Goal: Transaction & Acquisition: Purchase product/service

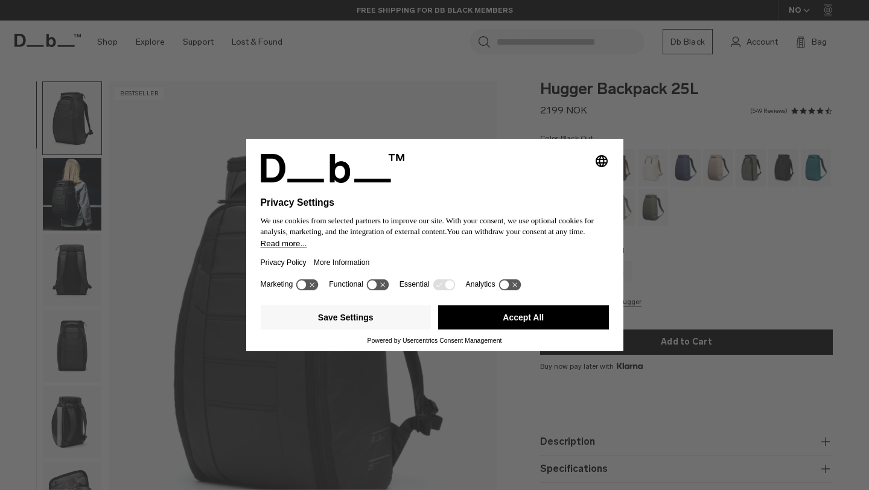
click at [562, 326] on button "Accept All" at bounding box center [523, 317] width 171 height 24
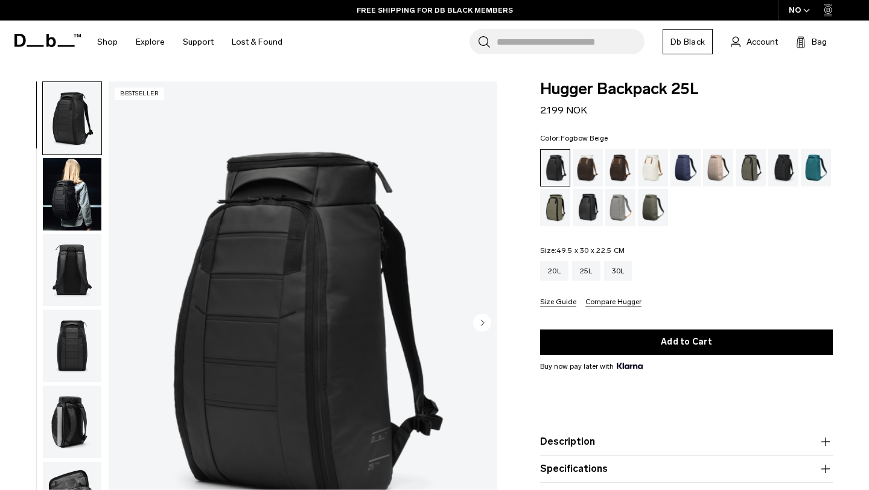
click at [720, 169] on div "Fogbow Beige" at bounding box center [718, 167] width 31 height 37
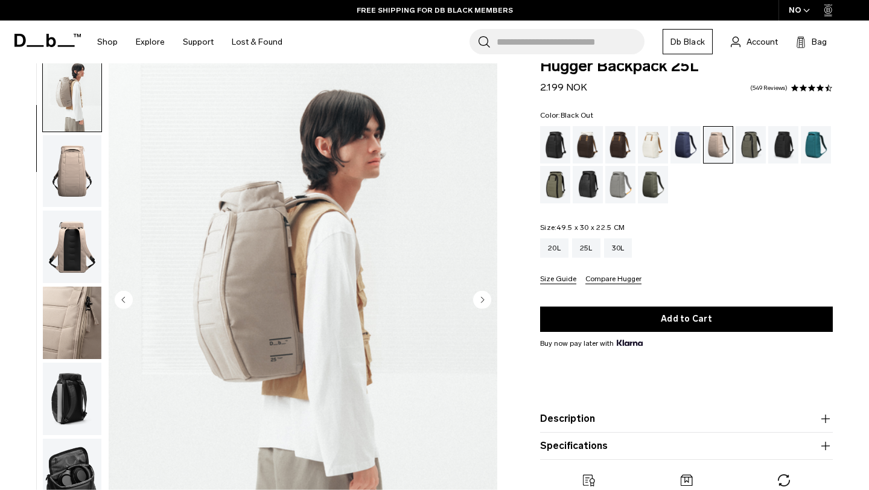
click at [559, 139] on div "Black Out" at bounding box center [555, 144] width 31 height 37
